Goal: Task Accomplishment & Management: Complete application form

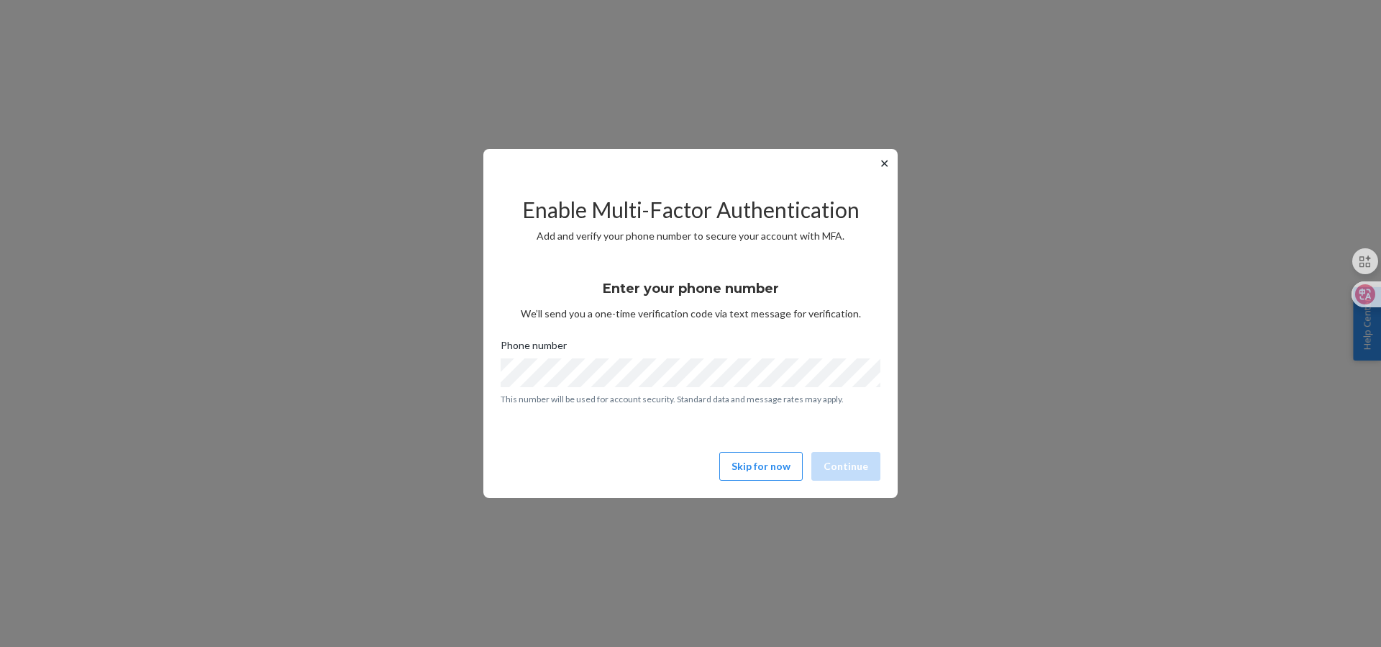
click at [768, 394] on p "This number will be used for account security. Standard data and message rates …" at bounding box center [691, 399] width 380 height 12
click at [881, 166] on button "✕" at bounding box center [884, 163] width 15 height 17
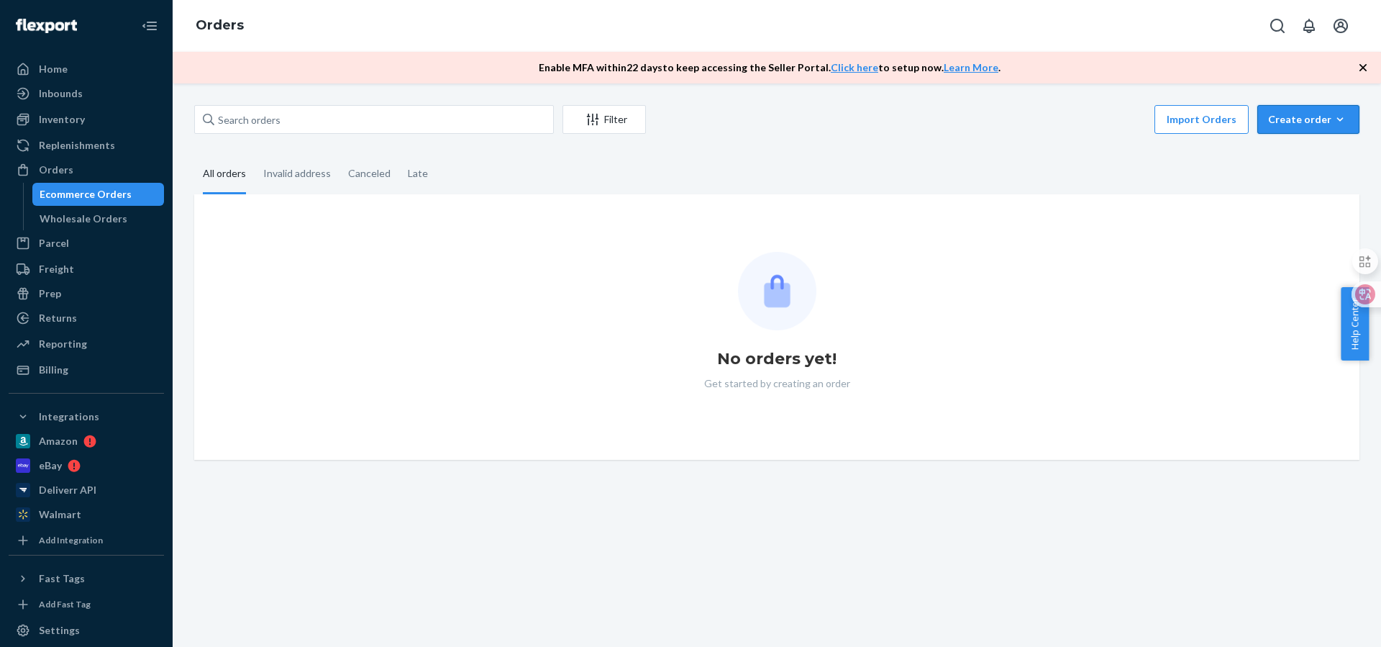
click at [1312, 127] on button "Create order Ecommerce order Removal order" at bounding box center [1309, 119] width 102 height 29
click at [1290, 149] on span "Ecommerce order" at bounding box center [1317, 154] width 89 height 10
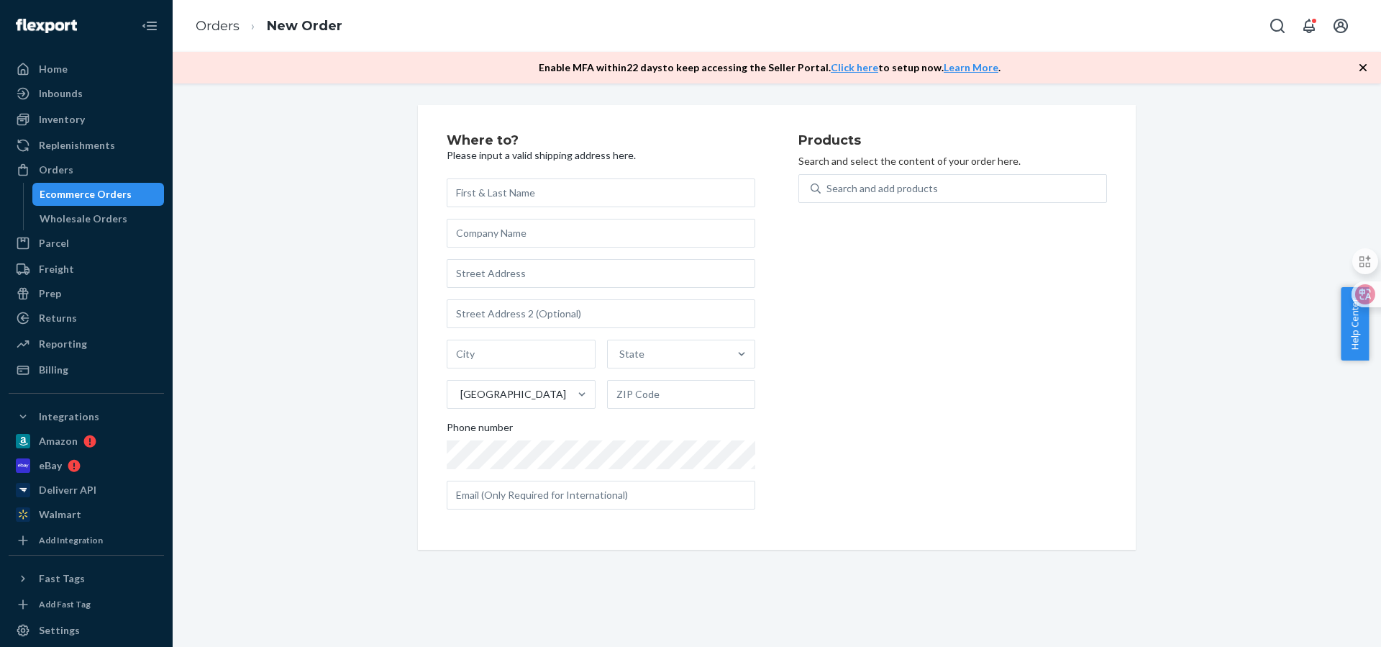
click at [595, 197] on input "text" at bounding box center [601, 192] width 309 height 29
type input "[PERSON_NAME]"
click at [542, 280] on input "text" at bounding box center [601, 273] width 309 height 29
paste input "[STREET_ADDRESS]"
click at [550, 274] on input "[STREET_ADDRESS]" at bounding box center [601, 273] width 309 height 29
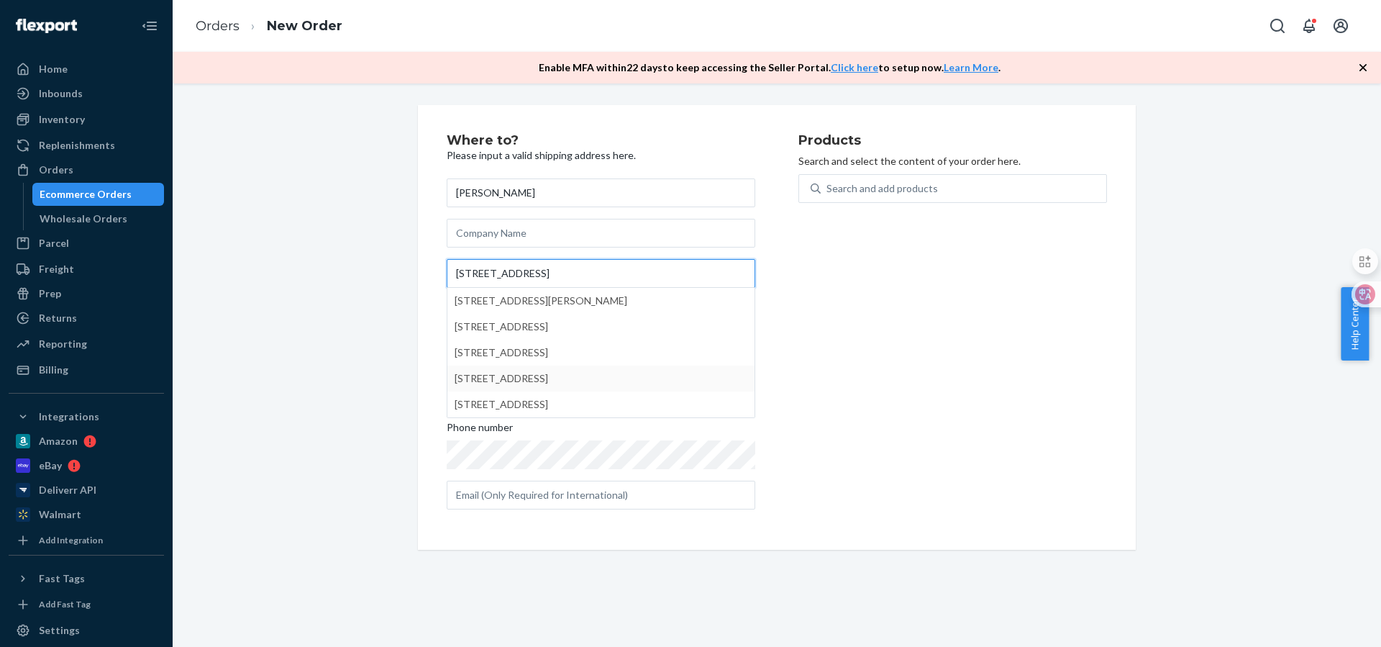
type input "[STREET_ADDRESS]"
type input "Elmont"
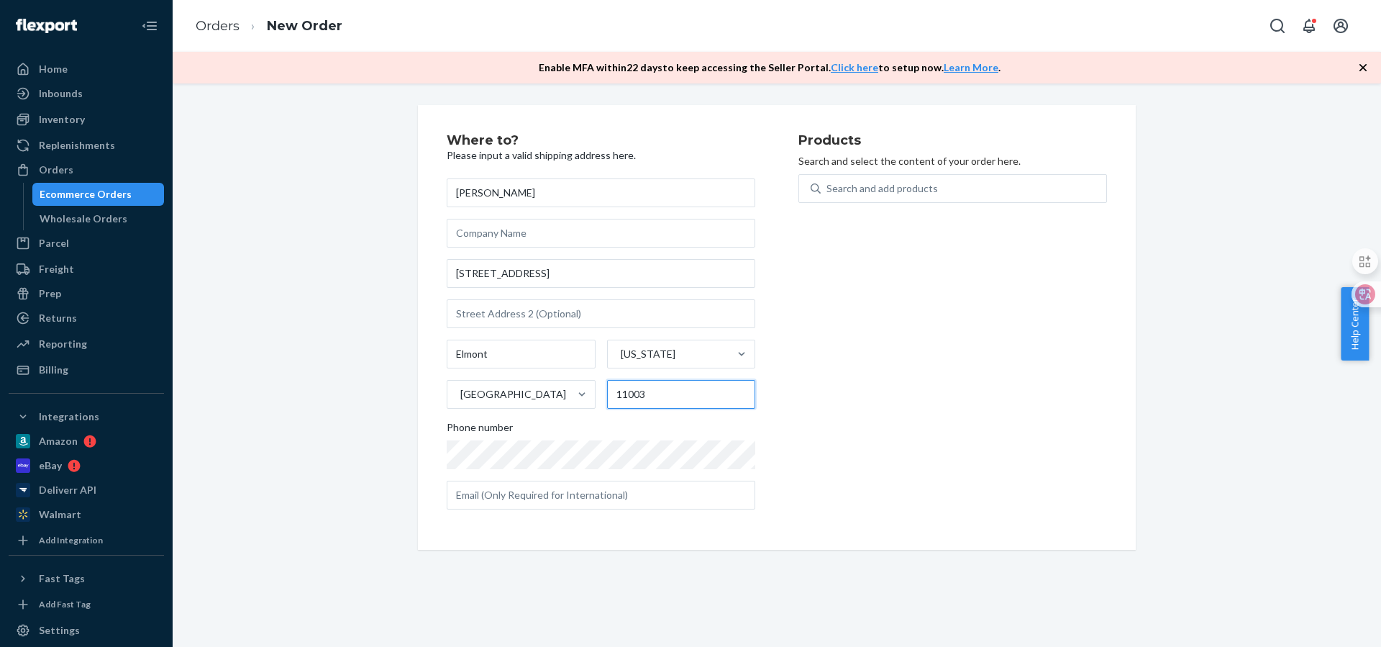
click at [656, 394] on input "11003" at bounding box center [681, 394] width 149 height 29
paste input "-3003"
type input "11003-3003"
click at [950, 194] on div "Search and add products" at bounding box center [964, 189] width 286 height 26
click at [828, 194] on input "0 results available. Use Up and Down to choose options, press Enter to select t…" at bounding box center [827, 188] width 1 height 14
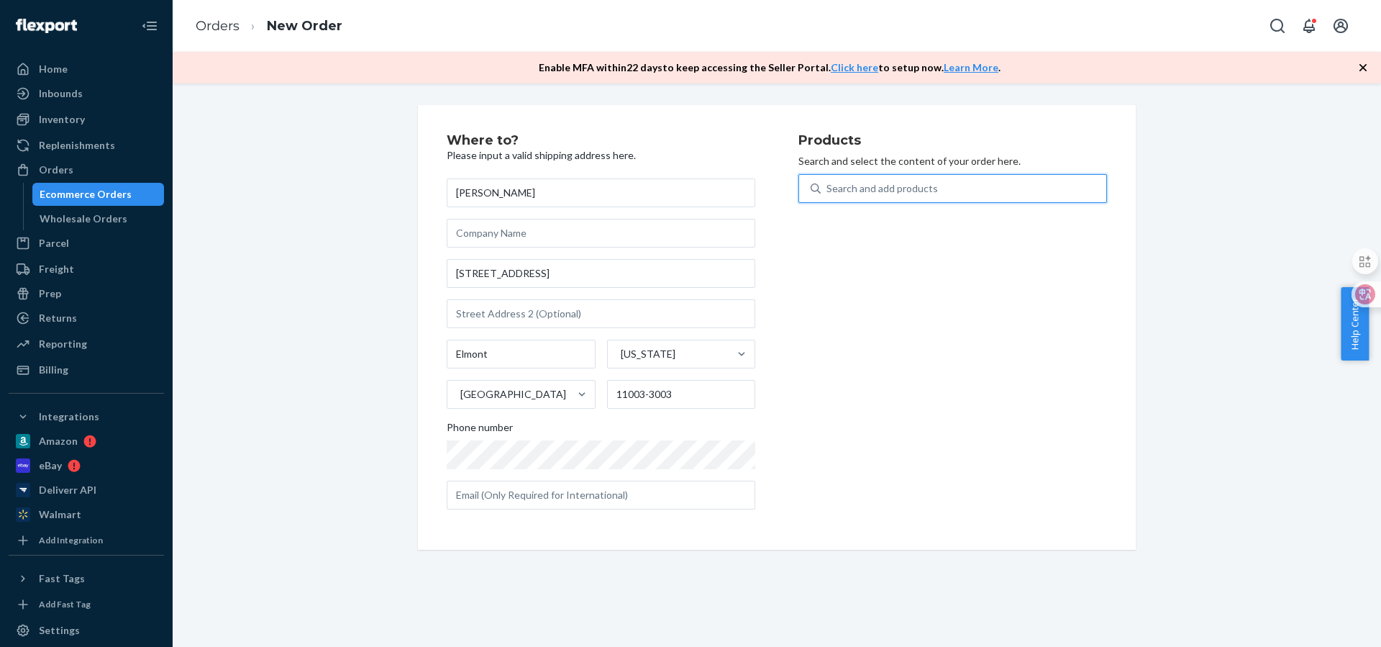
paste input "MIG-200"
type input "MIG-200"
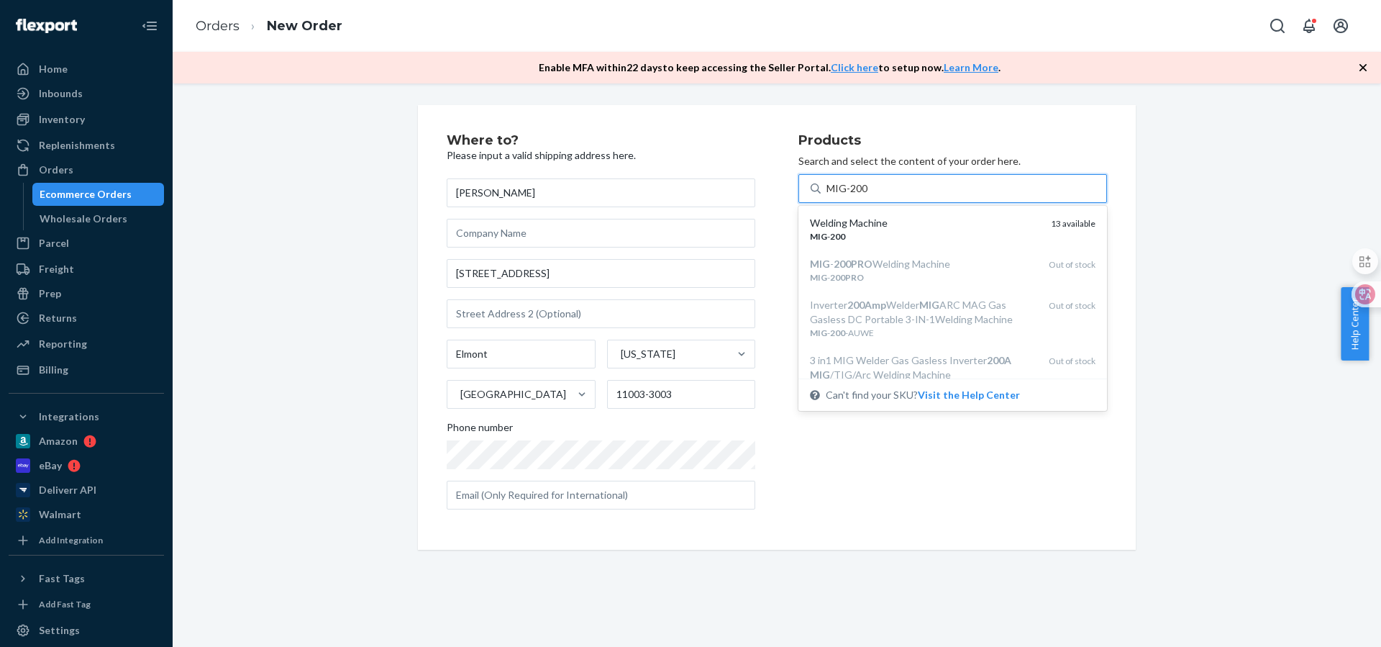
click at [914, 224] on div "Welding Machine" at bounding box center [924, 223] width 229 height 14
click at [869, 196] on input "MIG-200" at bounding box center [848, 188] width 42 height 14
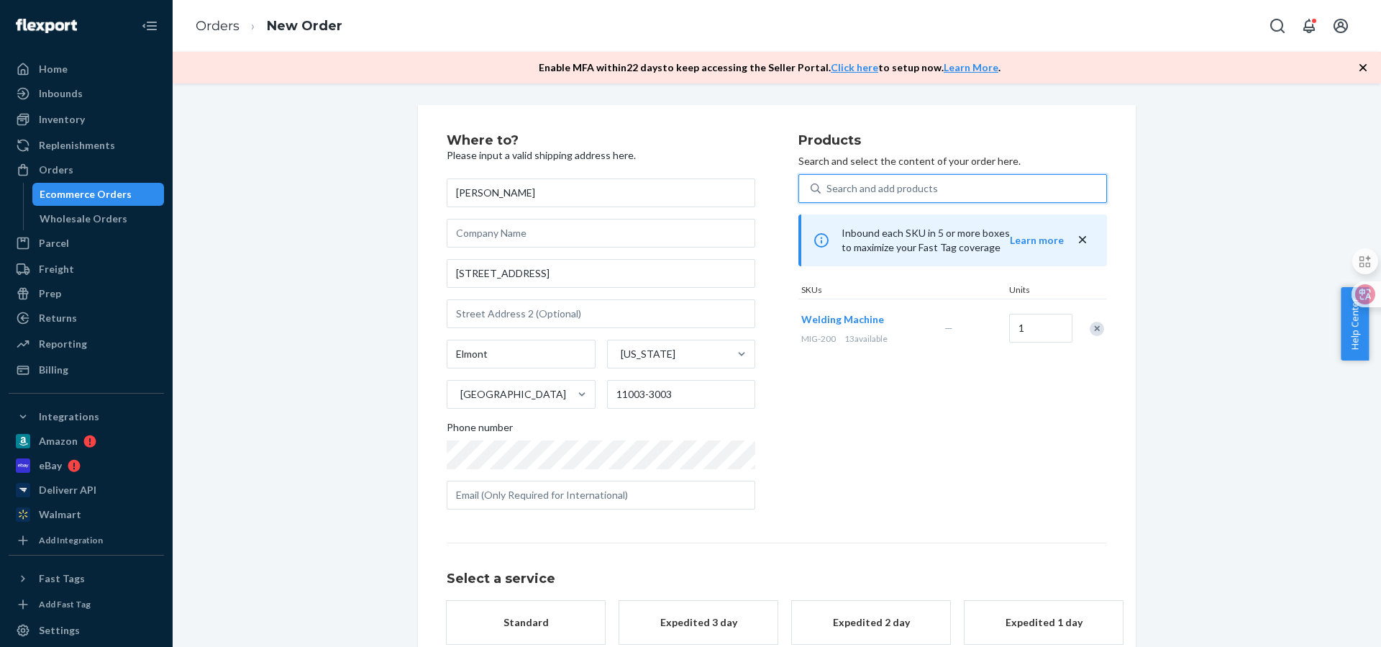
scroll to position [83, 0]
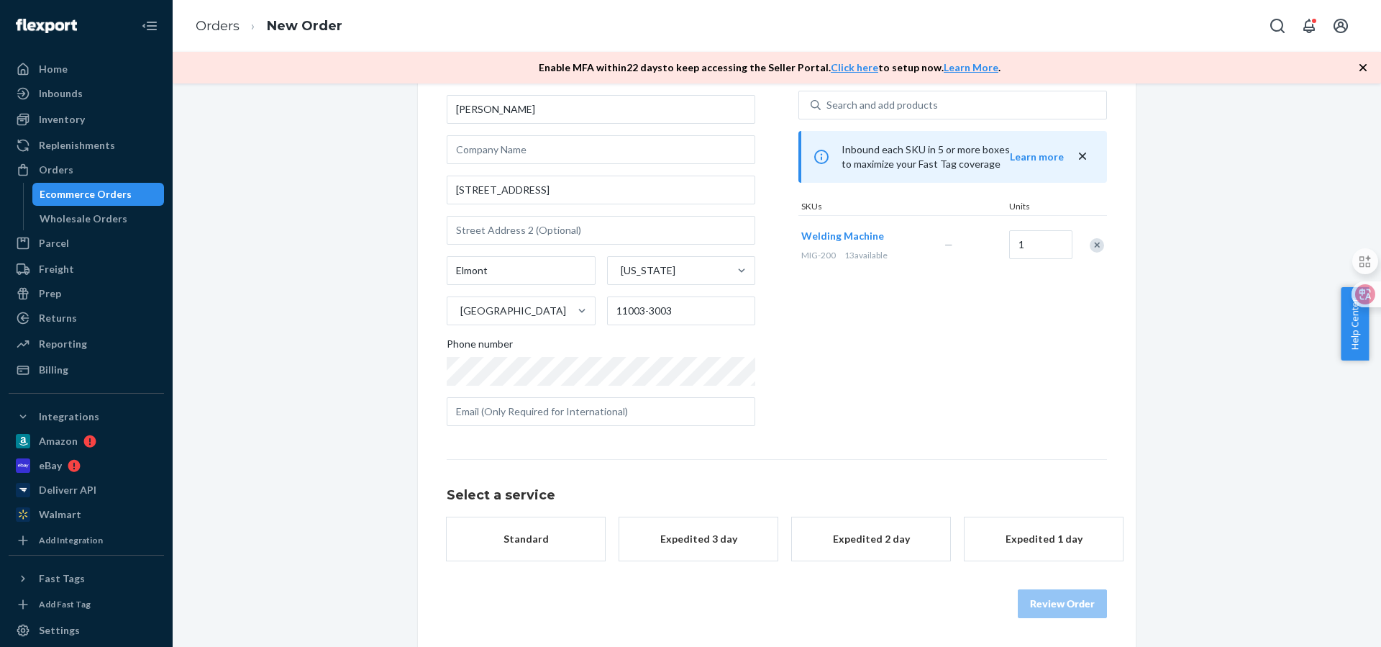
click at [506, 532] on div "Standard" at bounding box center [525, 539] width 115 height 14
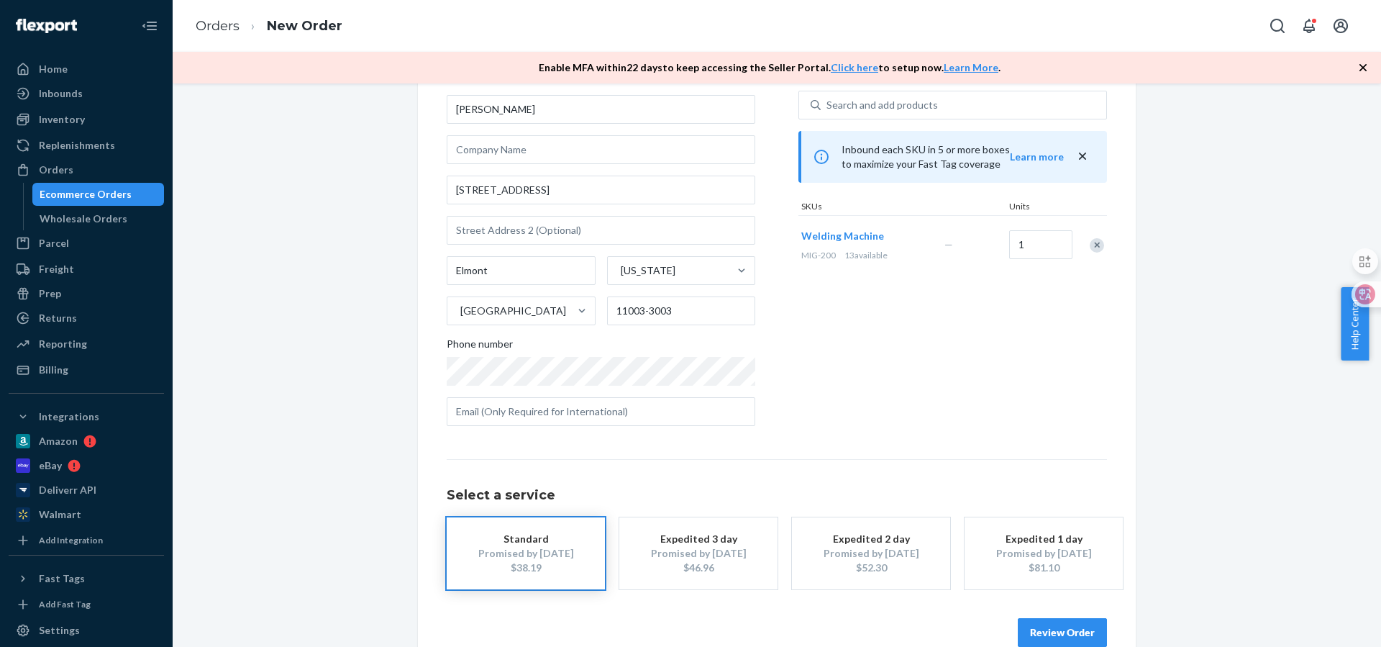
scroll to position [112, 0]
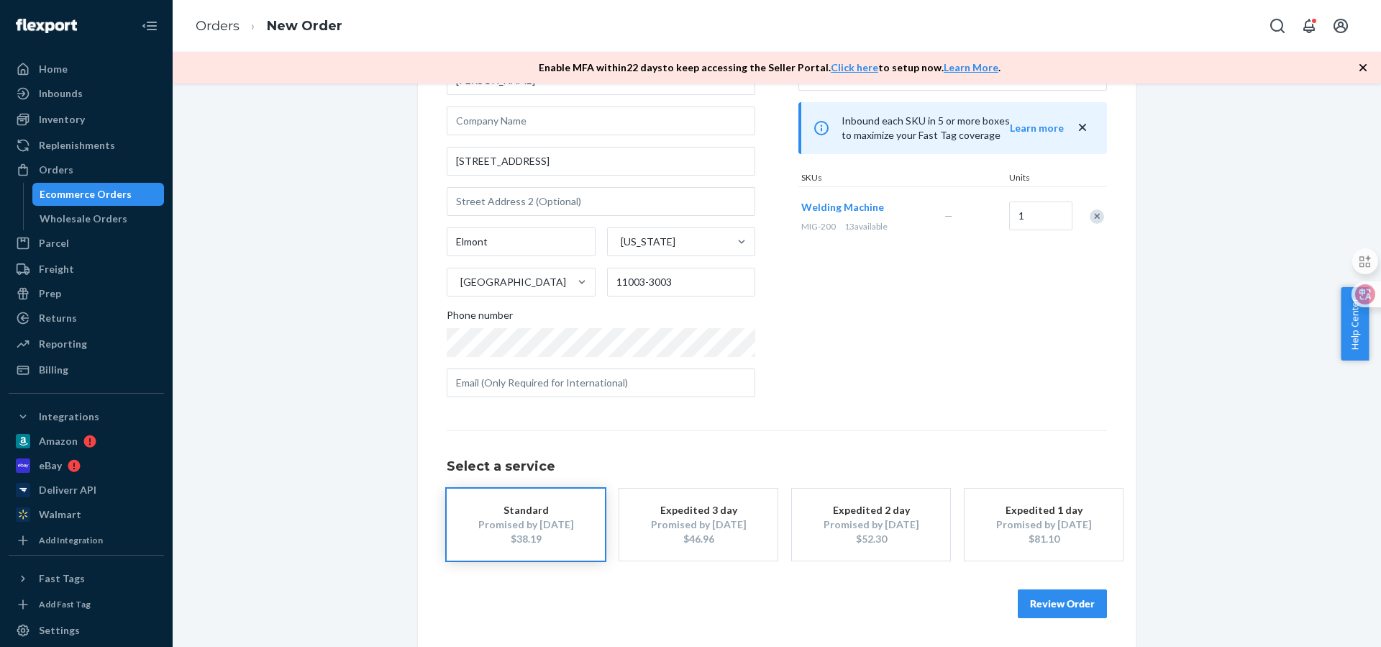
click at [1040, 594] on button "Review Order" at bounding box center [1062, 603] width 89 height 29
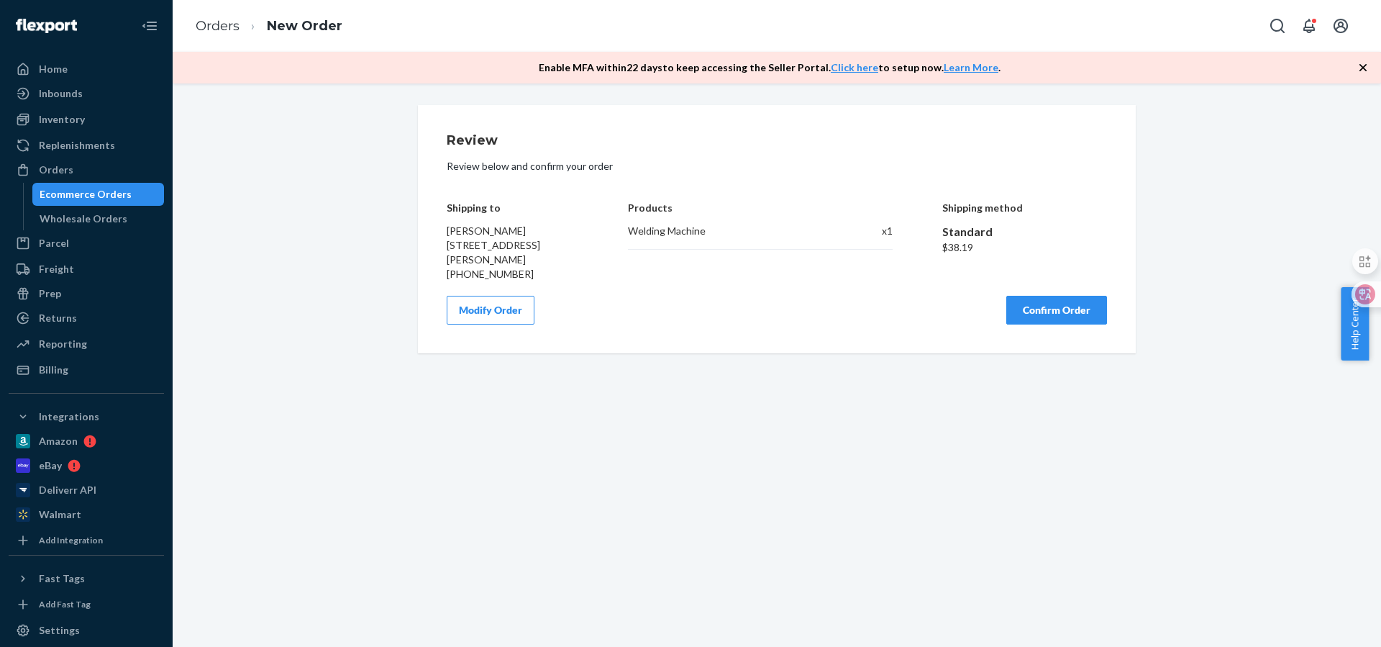
click at [1049, 309] on button "Confirm Order" at bounding box center [1056, 310] width 101 height 29
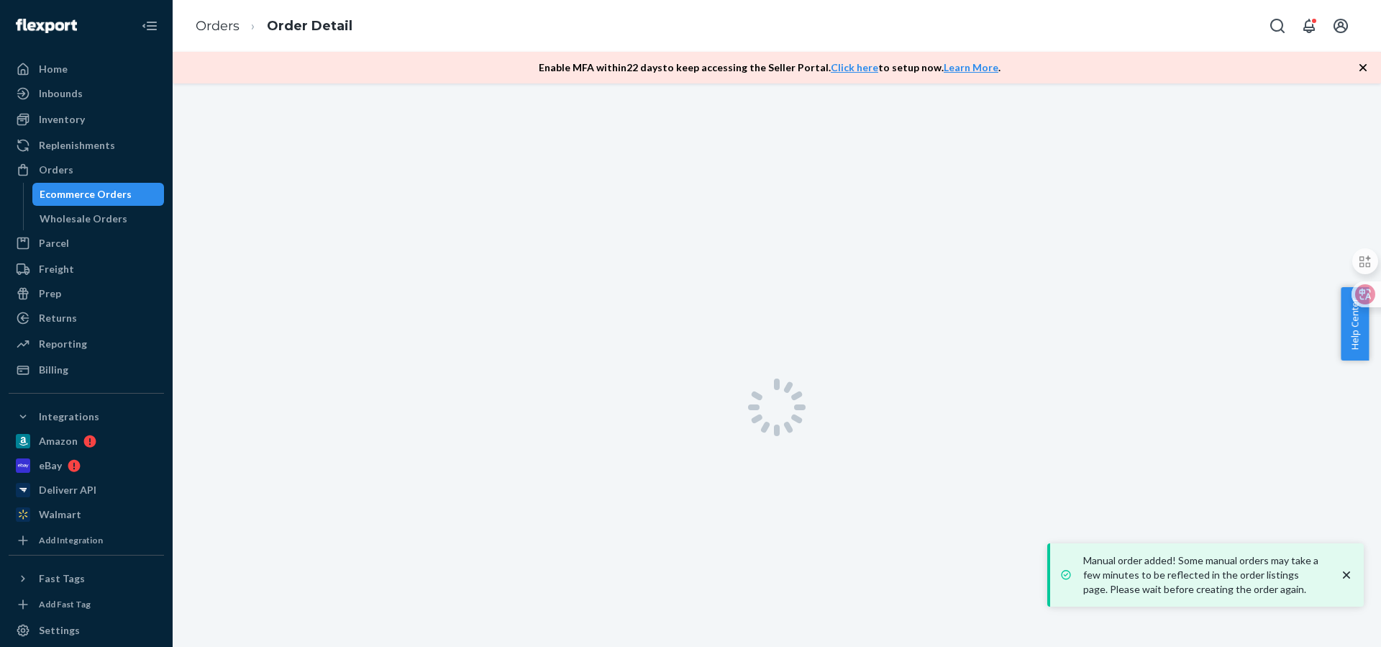
click at [1360, 67] on icon "button" at bounding box center [1363, 67] width 14 height 14
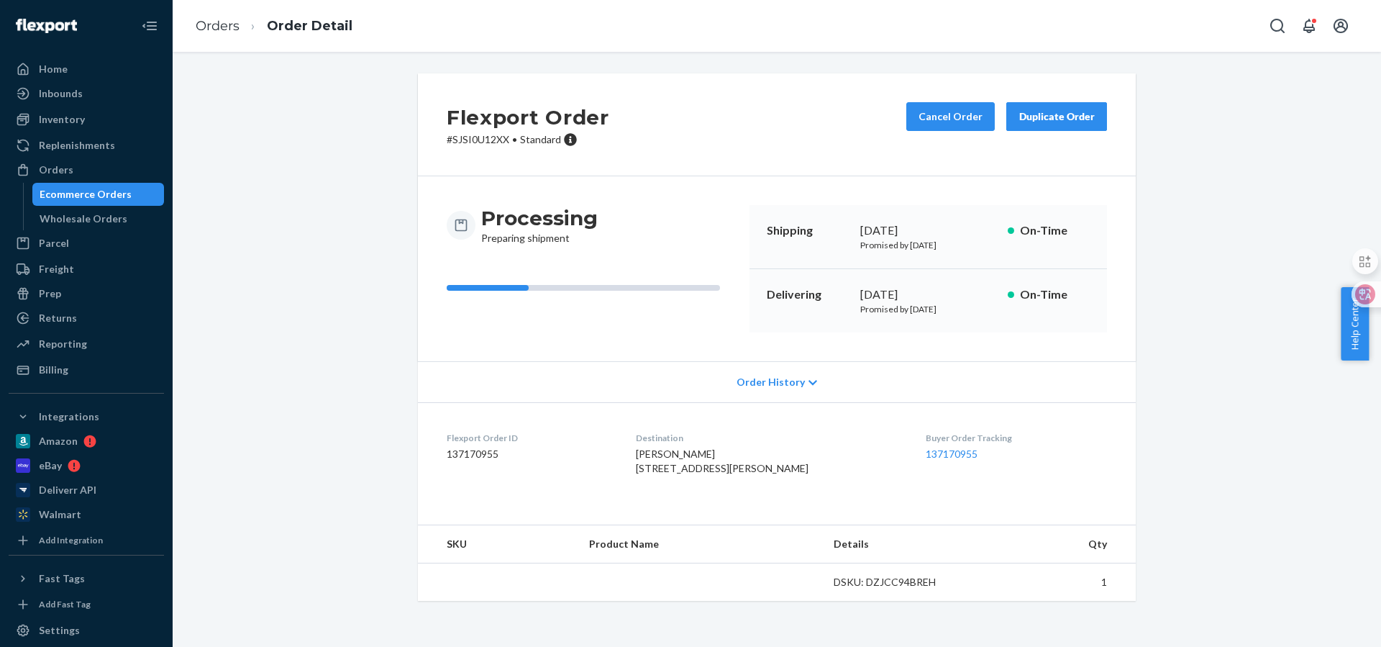
click at [480, 139] on p "# SJSI0U12XX • Standard" at bounding box center [528, 139] width 163 height 14
copy p "SJSI0U12XX"
